Goal: Transaction & Acquisition: Obtain resource

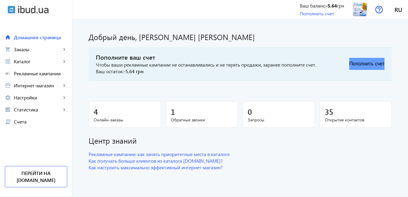
click at [361, 63] on button "Пополнить счет" at bounding box center [366, 64] width 35 height 12
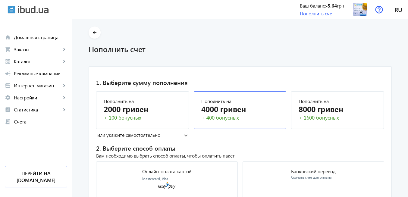
click at [217, 113] on div "4000 гривен" at bounding box center [240, 109] width 78 height 11
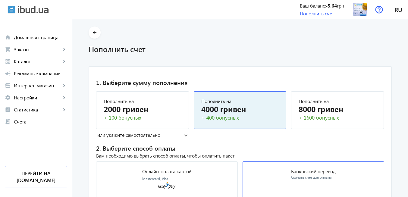
click at [294, 174] on div "Банковский перевод Скачать счет для оплаты" at bounding box center [313, 174] width 45 height 11
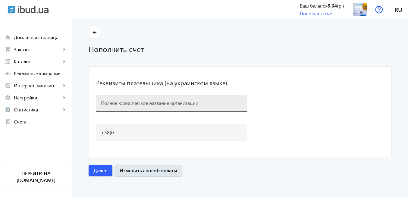
click at [153, 103] on input at bounding box center [171, 103] width 141 height 6
paste input "комфортпостачбуд"
click at [101, 105] on input "комфортпостачбуд" at bounding box center [171, 103] width 141 height 6
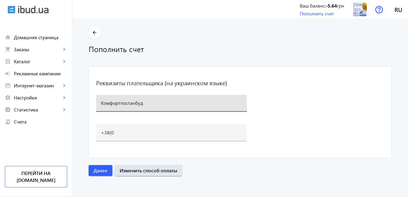
click at [98, 102] on div "Комфортпостачбуд" at bounding box center [171, 103] width 151 height 17
click at [101, 103] on input "Комфортпостачбуд" at bounding box center [171, 103] width 141 height 6
click at [157, 103] on input "ТОВ" Комфортпостачбуд" at bounding box center [171, 103] width 141 height 6
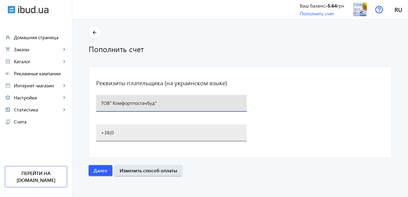
type input "ТОВ" Комфортпостачбуд""
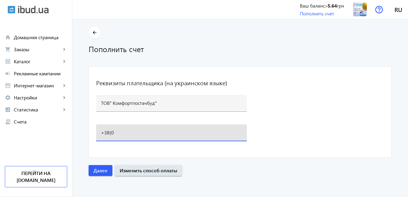
click at [123, 131] on input "+38(0" at bounding box center [171, 132] width 141 height 6
type input "[PHONE_NUMBER]"
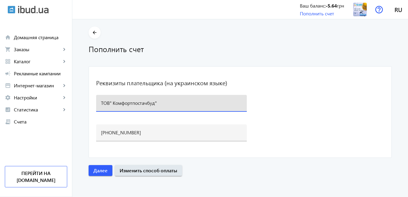
drag, startPoint x: 159, startPoint y: 102, endPoint x: 89, endPoint y: 101, distance: 70.2
click at [89, 101] on mat-card "Реквизиты плательщика (на украинском языке) ТОВ" Комфортпостачбуд" [PHONE_NUMBE…" at bounding box center [240, 112] width 303 height 92
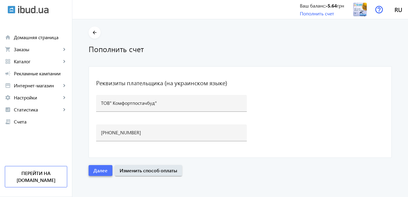
click at [99, 174] on span "Далее" at bounding box center [100, 170] width 14 height 7
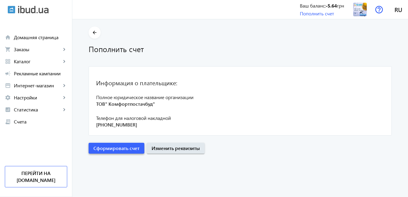
click at [125, 150] on span "Сформировать счет" at bounding box center [116, 148] width 46 height 7
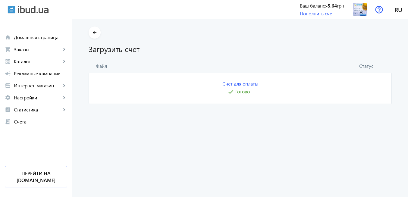
click at [242, 84] on link "Счет для оплаты" at bounding box center [240, 83] width 36 height 7
click at [355, 13] on img at bounding box center [360, 10] width 14 height 14
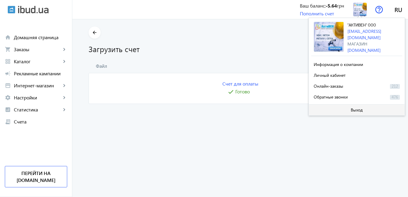
click at [356, 108] on span "Выход" at bounding box center [357, 110] width 12 height 5
